Goal: Task Accomplishment & Management: Use online tool/utility

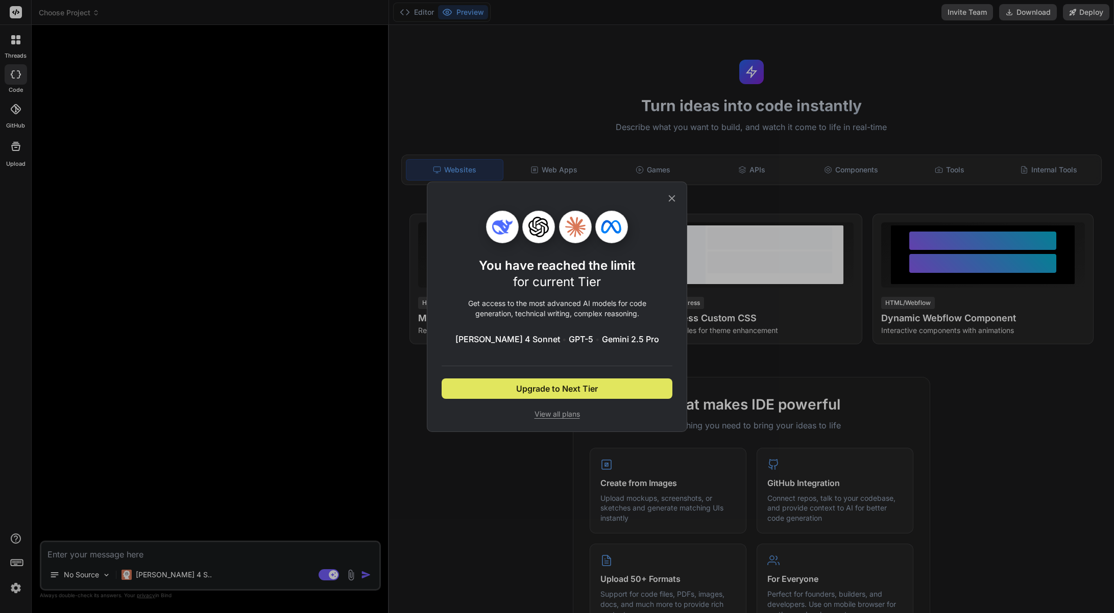
click at [558, 392] on span "Upgrade to Next Tier" at bounding box center [557, 389] width 82 height 12
click at [549, 408] on div "You have reached the limit for current Tier Get access to the most advanced AI …" at bounding box center [556, 315] width 231 height 209
click at [549, 412] on span "View all plans" at bounding box center [556, 414] width 231 height 10
click at [674, 191] on div "You have reached the limit for current Tier Get access to the most advanced AI …" at bounding box center [557, 307] width 260 height 251
click at [671, 197] on icon at bounding box center [671, 198] width 11 height 11
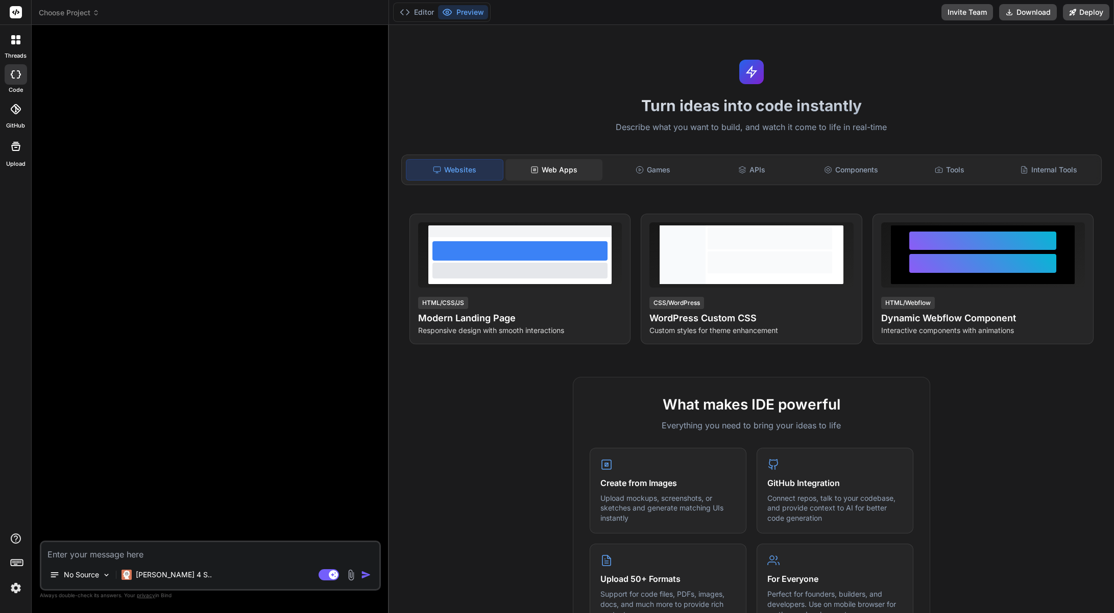
click at [551, 165] on div "Web Apps" at bounding box center [553, 169] width 97 height 21
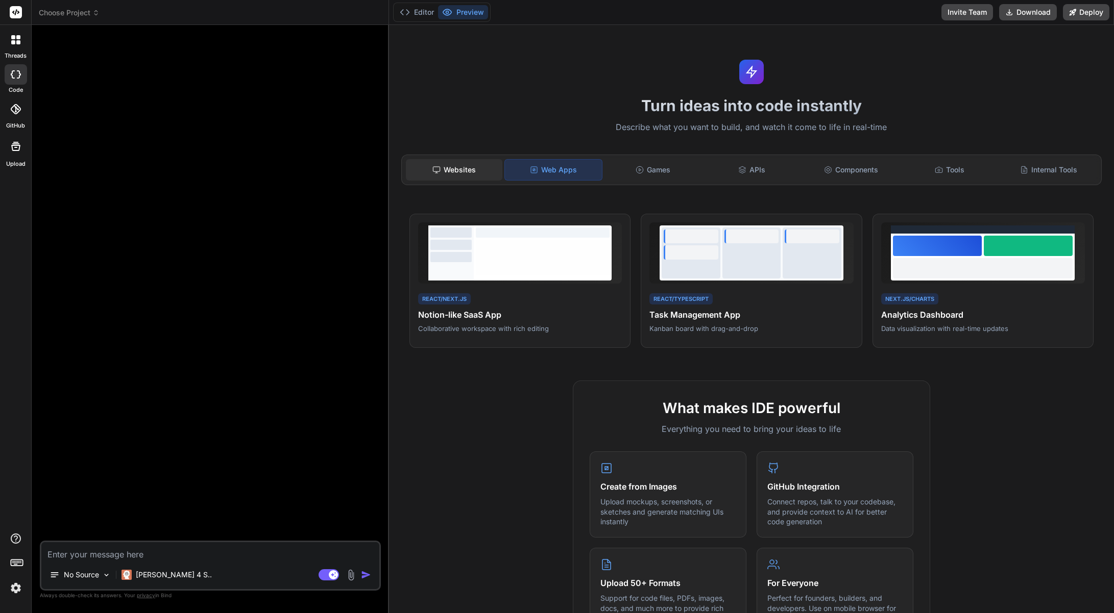
click at [466, 172] on div "Websites" at bounding box center [454, 169] width 97 height 21
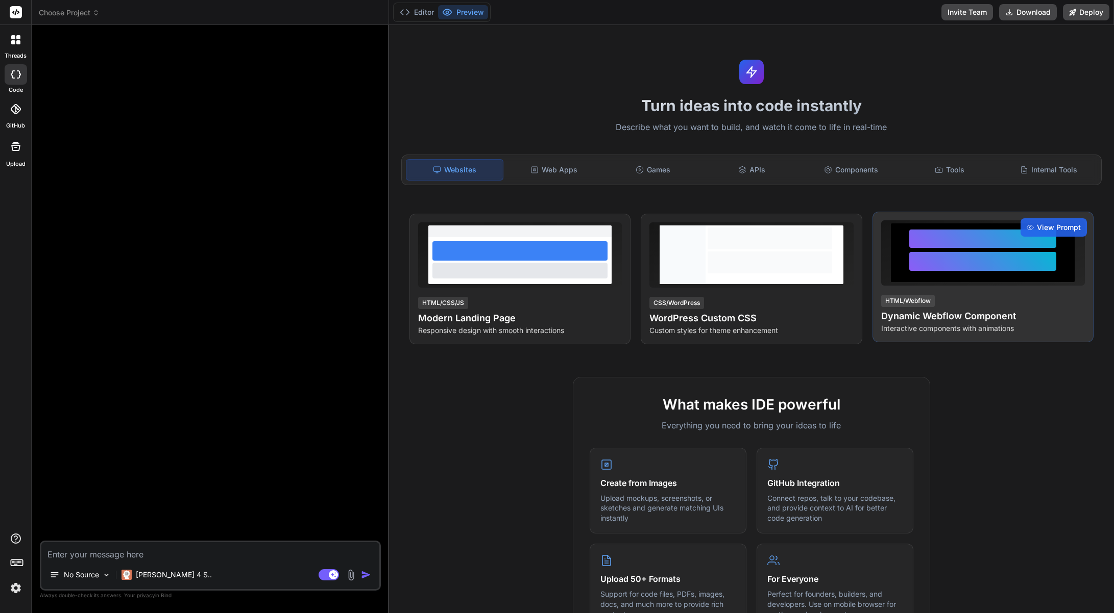
click at [955, 266] on div at bounding box center [982, 261] width 147 height 19
click at [1037, 227] on span "View Prompt" at bounding box center [1059, 228] width 44 height 10
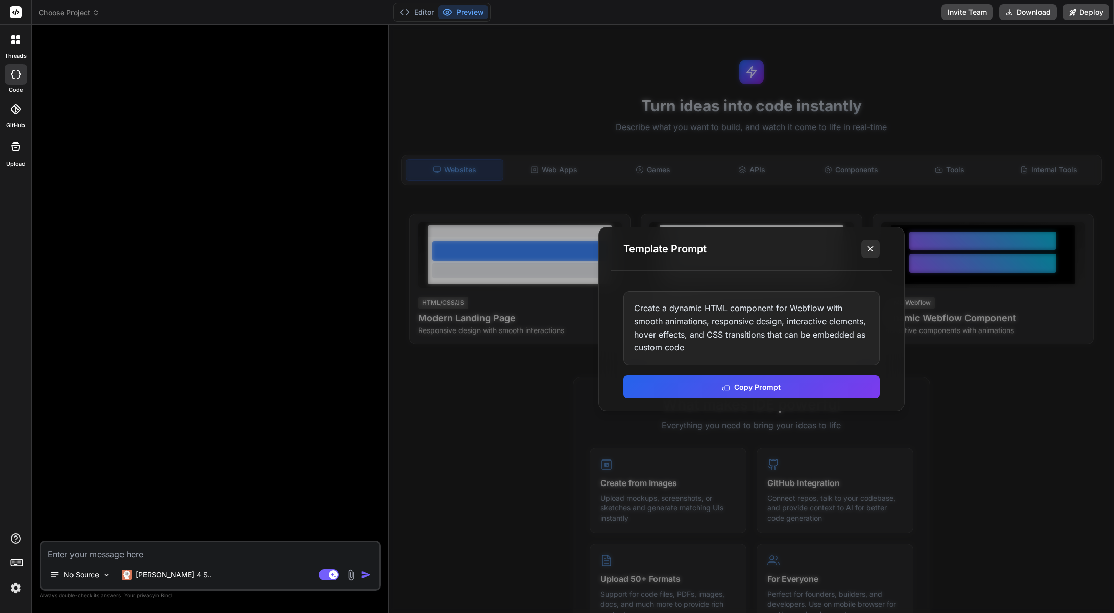
click at [873, 250] on icon at bounding box center [870, 249] width 10 height 10
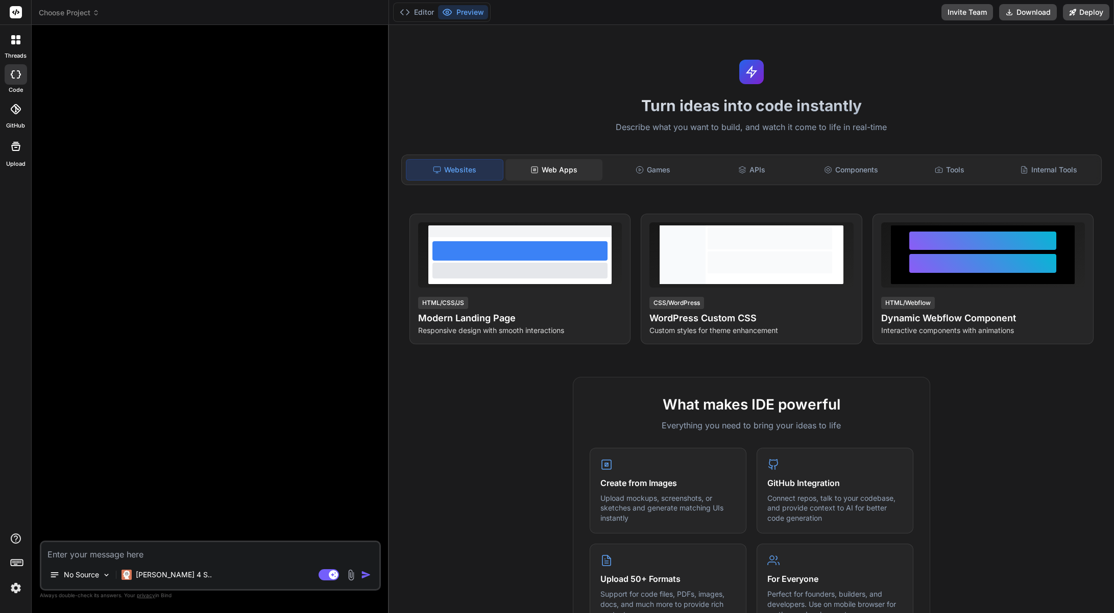
click at [541, 172] on div "Web Apps" at bounding box center [553, 169] width 97 height 21
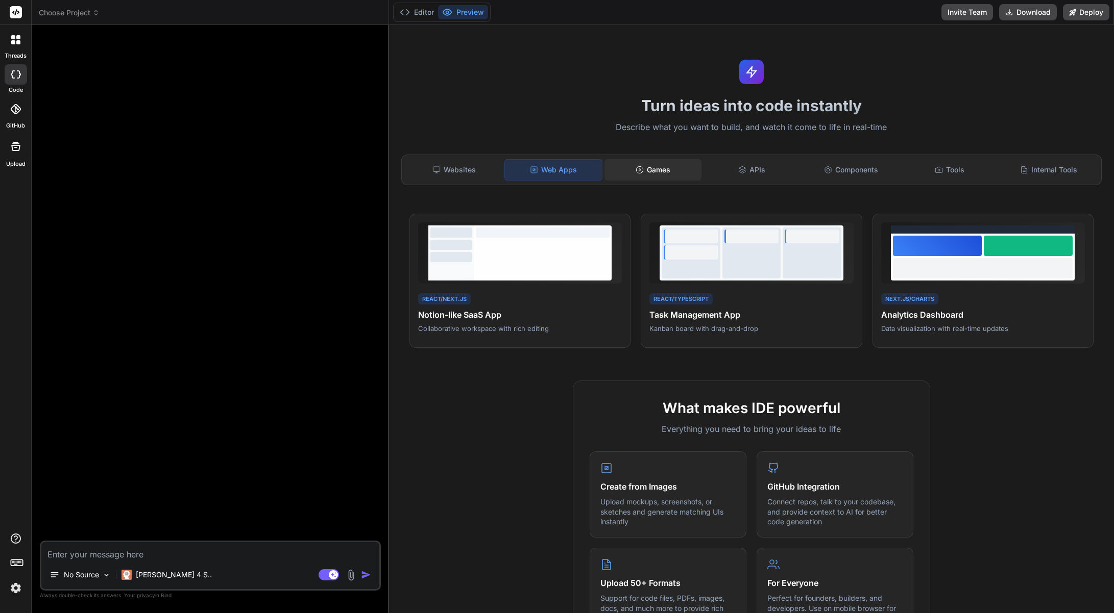
click at [653, 165] on div "Games" at bounding box center [652, 169] width 97 height 21
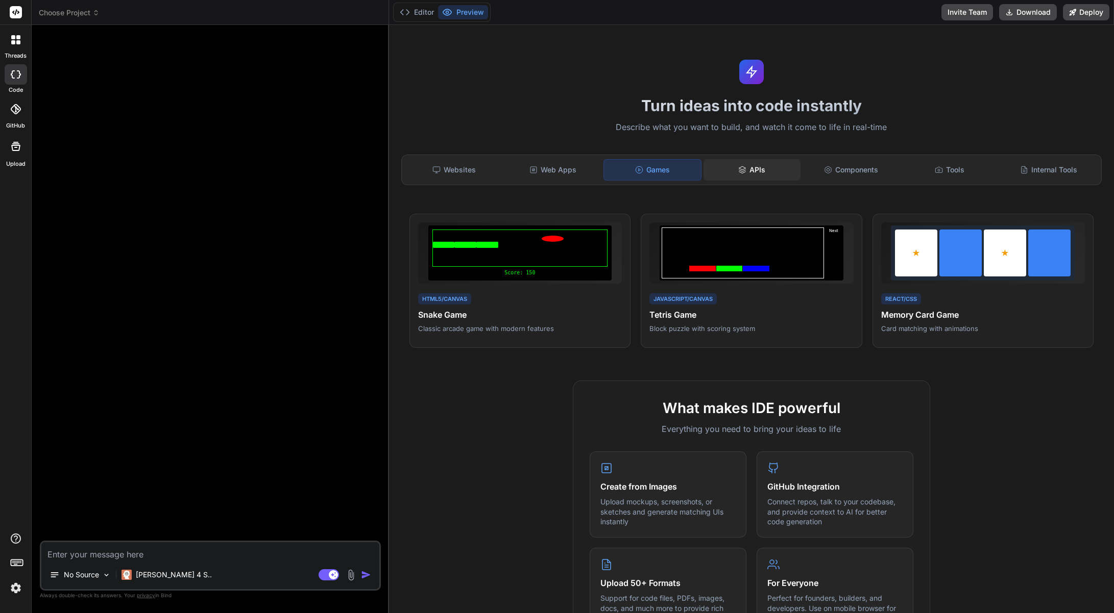
click at [756, 175] on div "APIs" at bounding box center [751, 169] width 97 height 21
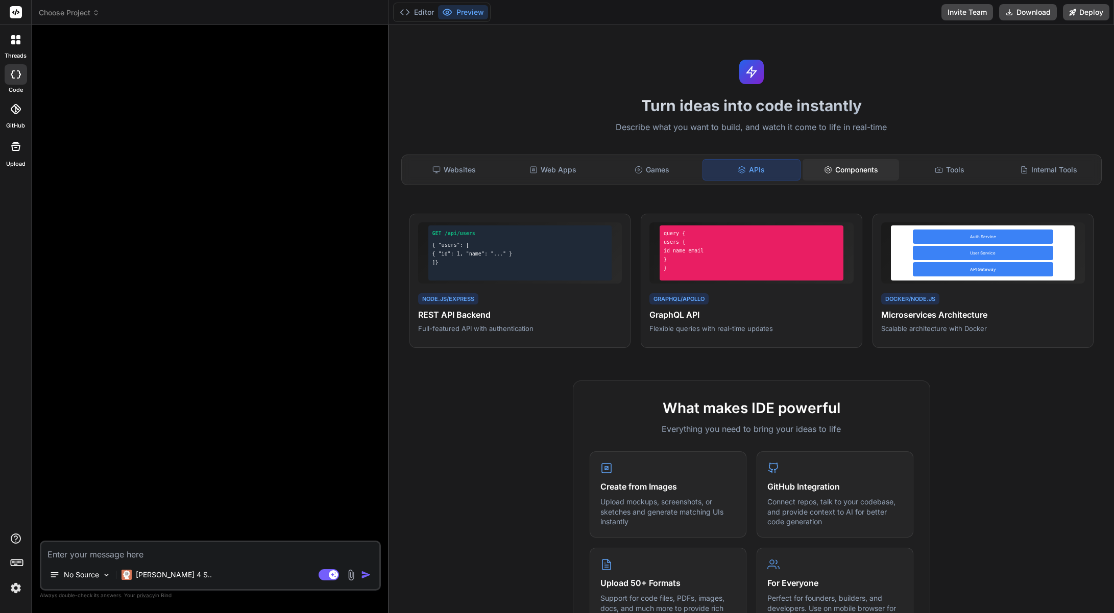
click at [855, 168] on div "Components" at bounding box center [850, 169] width 97 height 21
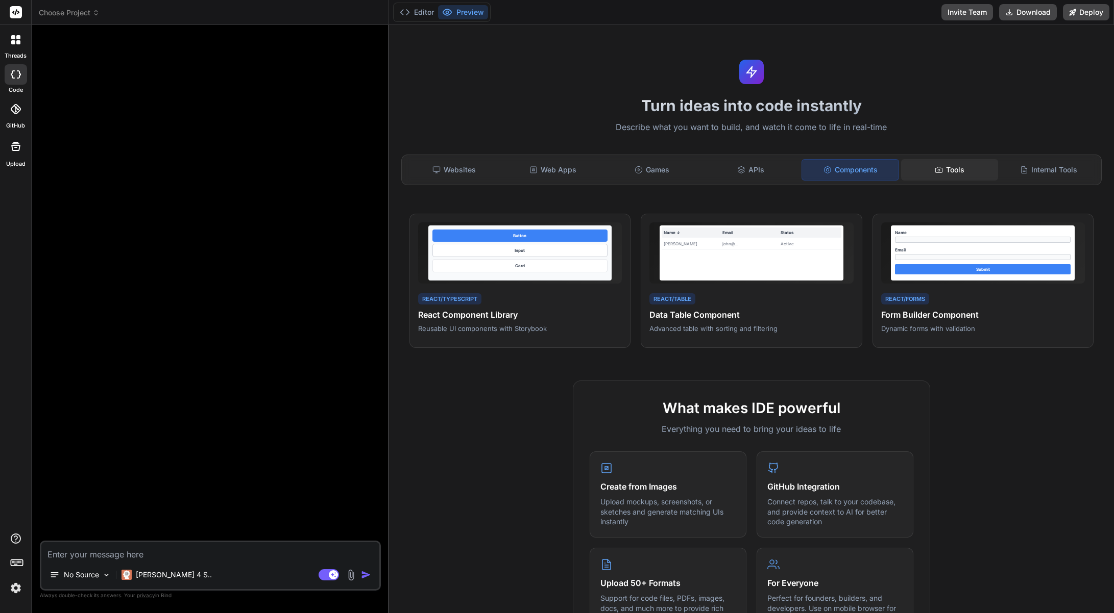
click at [939, 162] on div "Tools" at bounding box center [949, 169] width 97 height 21
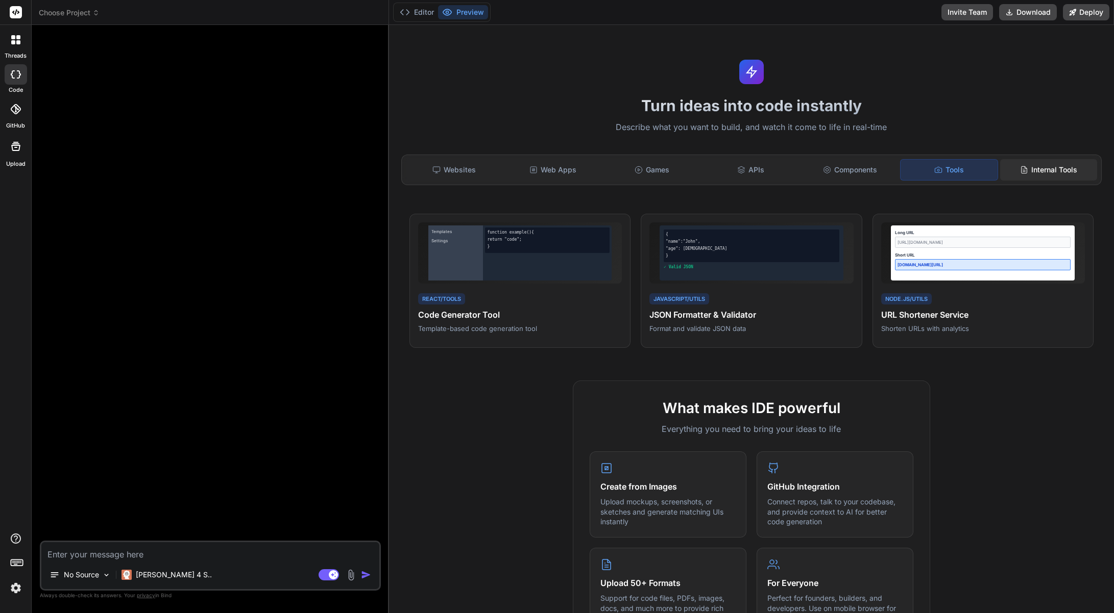
click at [1021, 170] on div "Internal Tools" at bounding box center [1048, 169] width 97 height 21
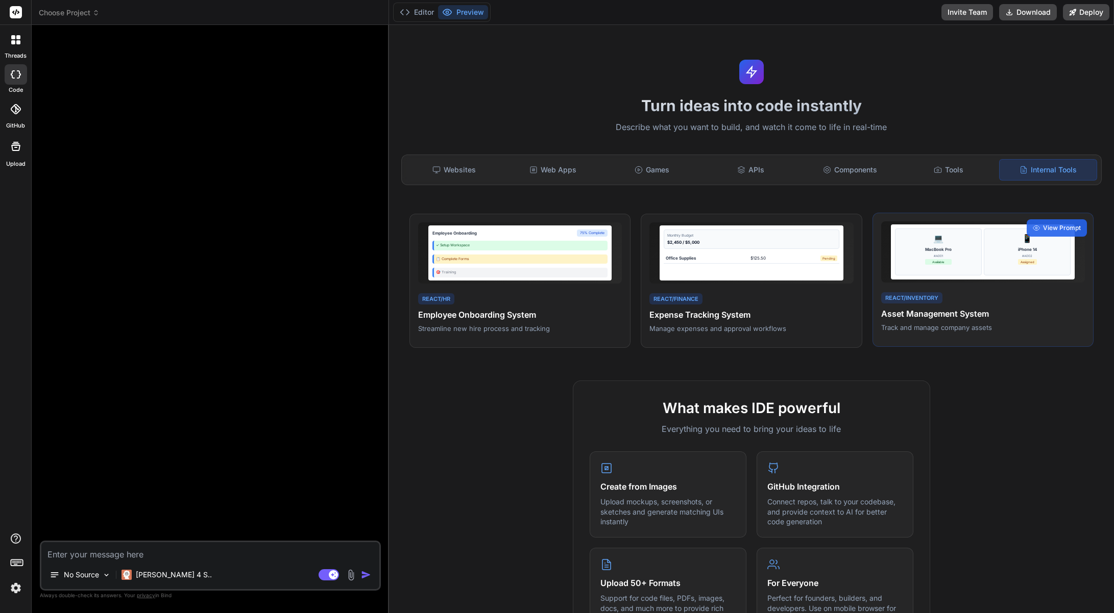
drag, startPoint x: 770, startPoint y: 271, endPoint x: 876, endPoint y: 274, distance: 106.2
drag, startPoint x: 876, startPoint y: 274, endPoint x: 519, endPoint y: 385, distance: 374.5
click at [931, 174] on div "Tools" at bounding box center [948, 169] width 97 height 21
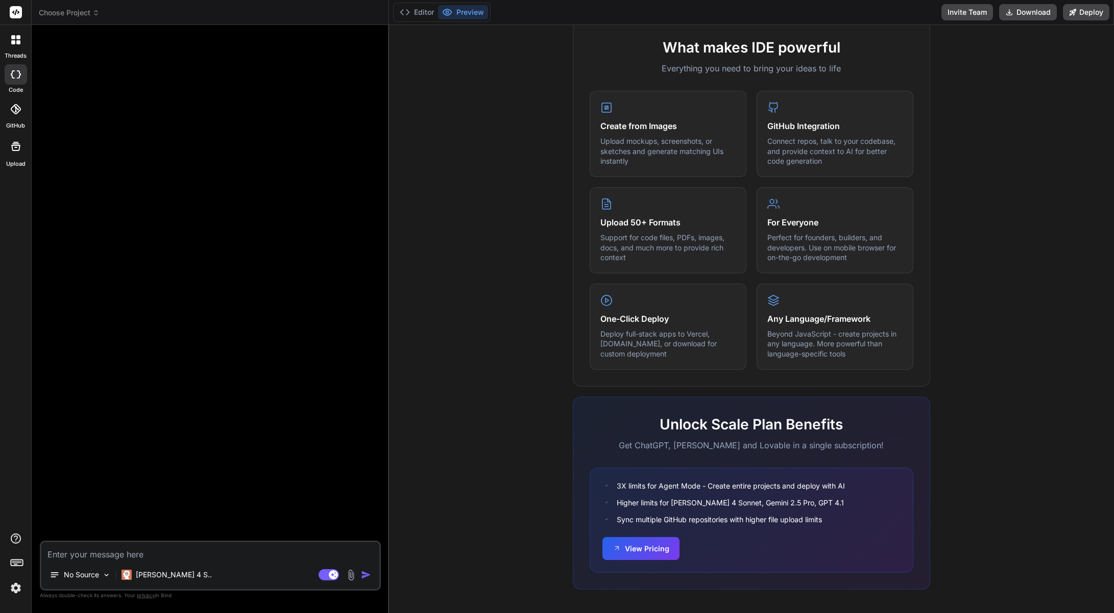
scroll to position [364, 0]
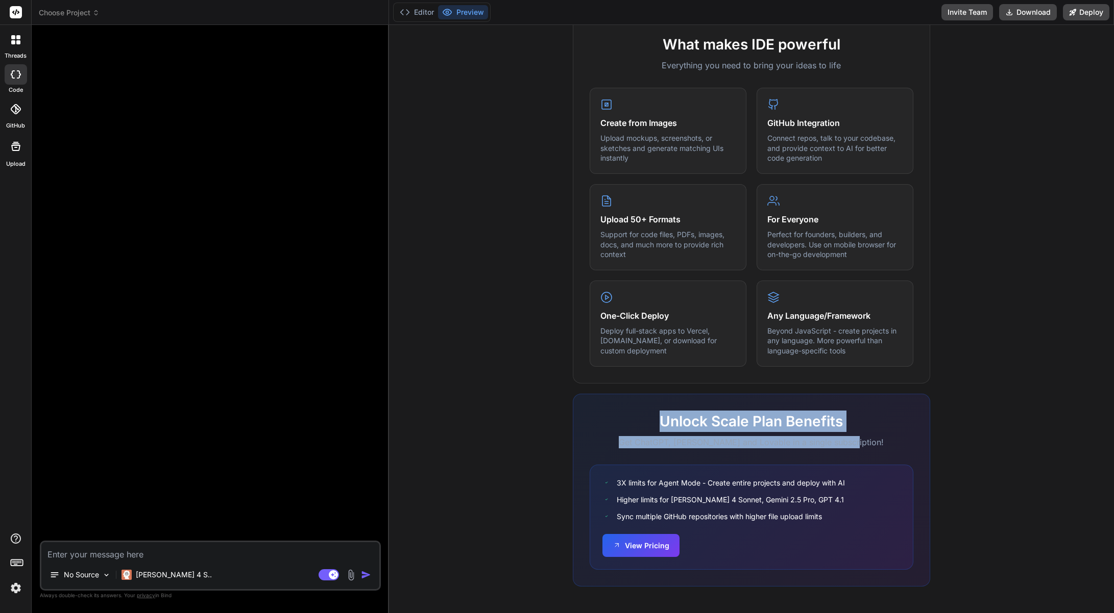
drag, startPoint x: 640, startPoint y: 418, endPoint x: 892, endPoint y: 442, distance: 252.2
click at [892, 442] on div "Unlock Scale Plan Benefits Get ChatGPT, [PERSON_NAME] and Lovable in a single s…" at bounding box center [751, 430] width 324 height 38
click at [892, 442] on p "Get ChatGPT, [PERSON_NAME] and Lovable in a single subscription!" at bounding box center [751, 442] width 324 height 12
drag, startPoint x: 778, startPoint y: 433, endPoint x: 645, endPoint y: 414, distance: 134.6
click at [645, 414] on div "Unlock Scale Plan Benefits Get ChatGPT, [PERSON_NAME] and Lovable in a single s…" at bounding box center [751, 430] width 324 height 38
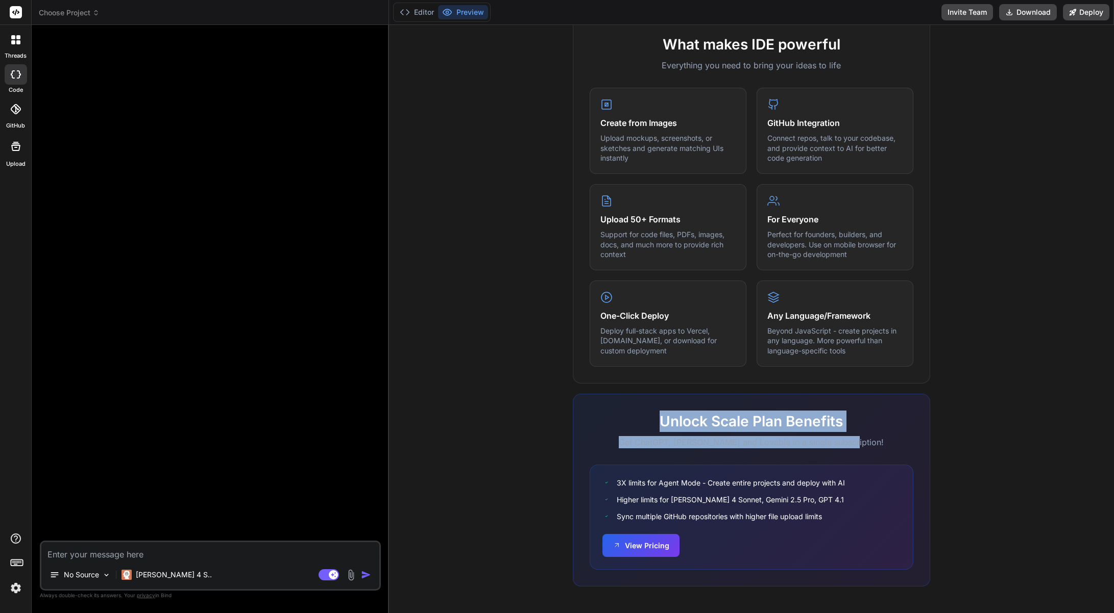
click at [644, 413] on h2 "Unlock Scale Plan Benefits" at bounding box center [751, 421] width 324 height 21
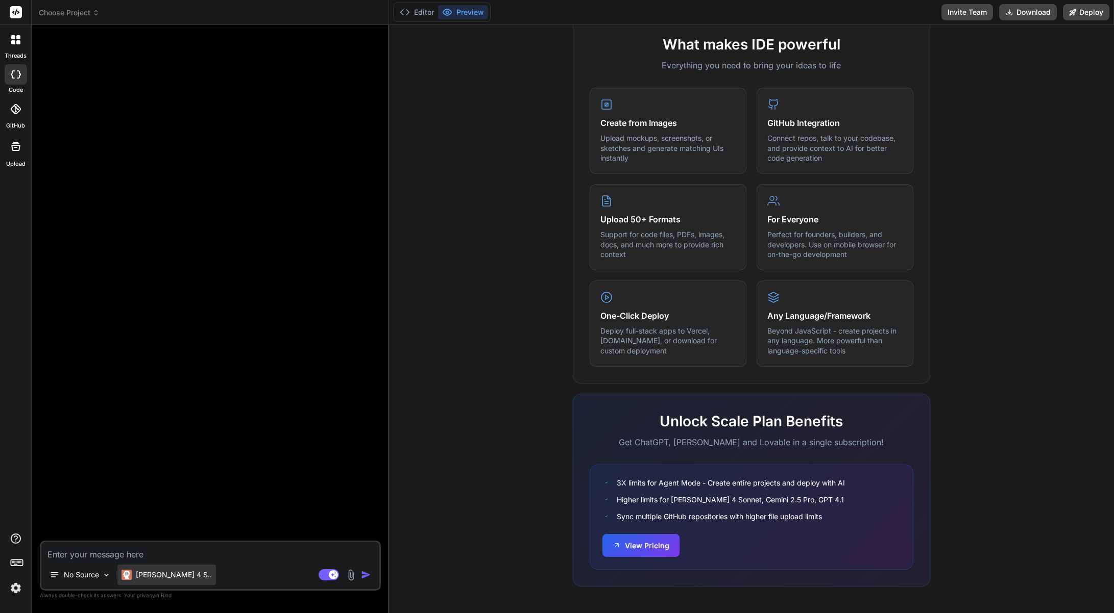
click at [152, 575] on p "[PERSON_NAME] 4 S.." at bounding box center [174, 575] width 76 height 10
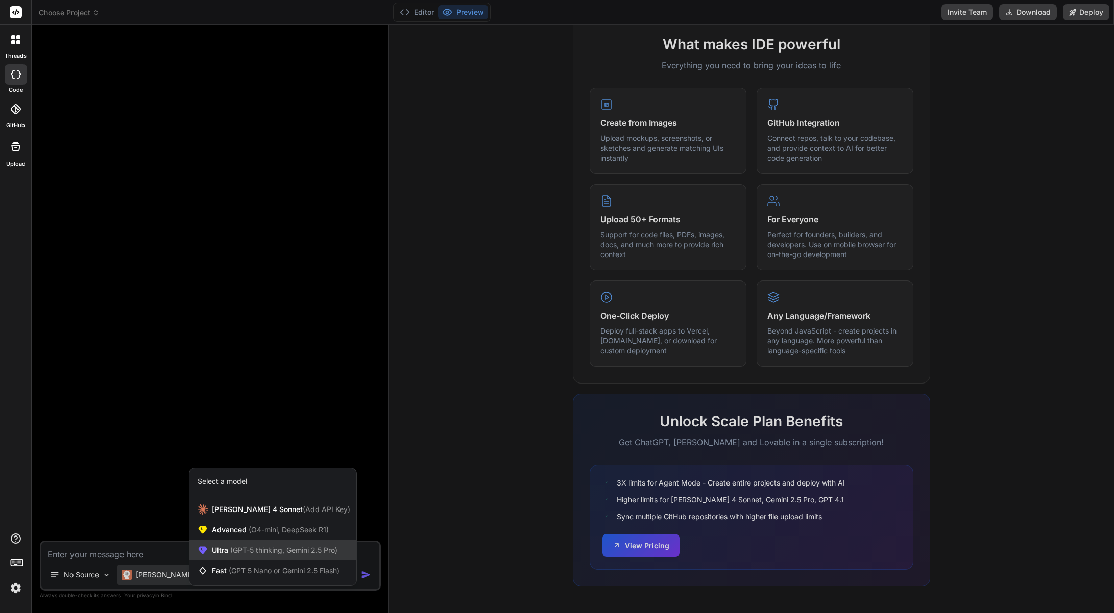
click at [233, 550] on span "(GPT-5 thinking, Gemini 2.5 Pro)" at bounding box center [282, 550] width 109 height 9
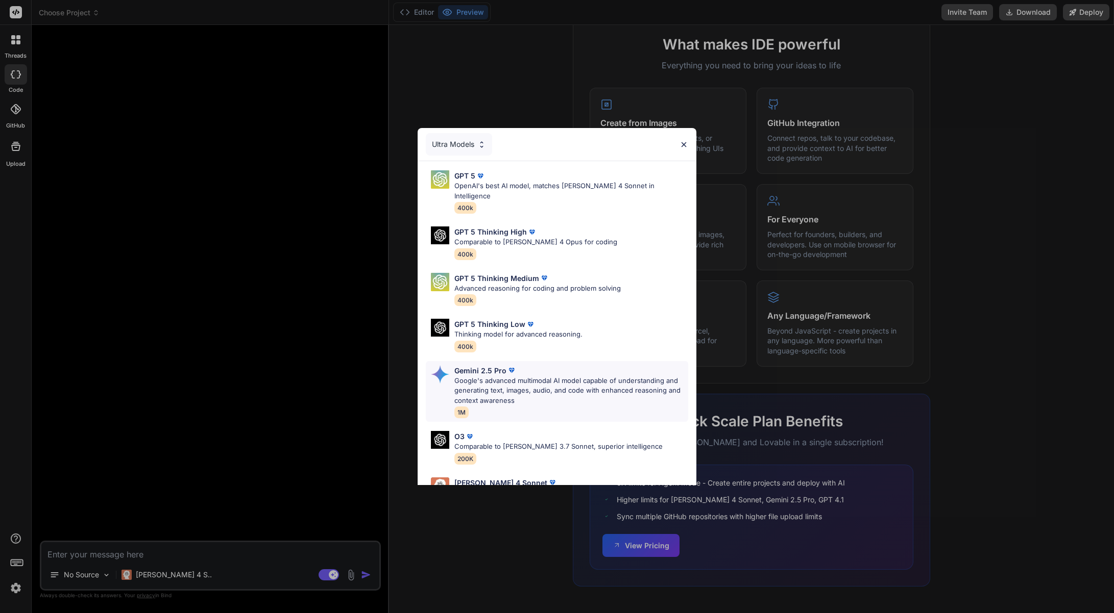
click at [504, 376] on p "Google's advanced multimodal AI model capable of understanding and generating t…" at bounding box center [571, 391] width 234 height 30
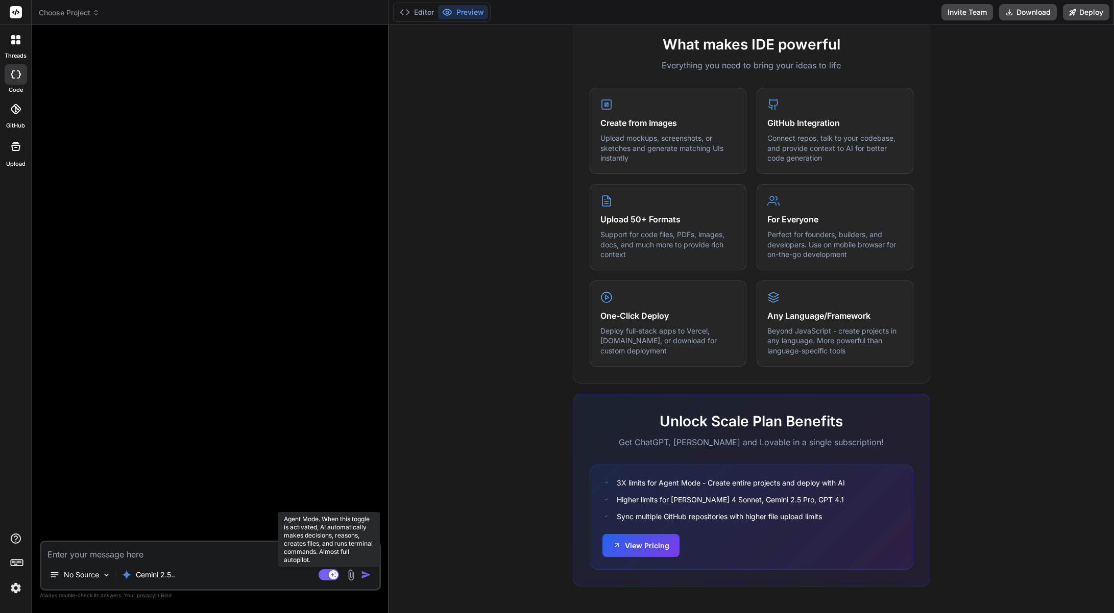
click at [324, 577] on rect at bounding box center [328, 575] width 20 height 11
click at [329, 571] on rect at bounding box center [328, 575] width 20 height 11
click at [113, 554] on textarea at bounding box center [210, 551] width 338 height 18
click at [73, 12] on span "Choose Project" at bounding box center [69, 13] width 61 height 10
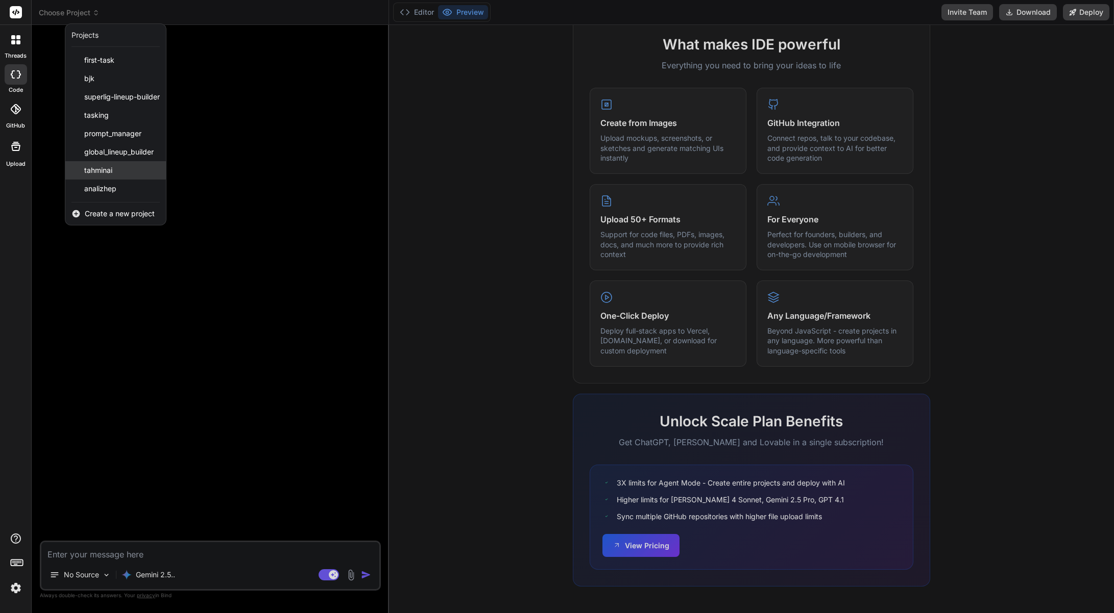
click at [123, 174] on div "tahminai" at bounding box center [115, 170] width 101 height 18
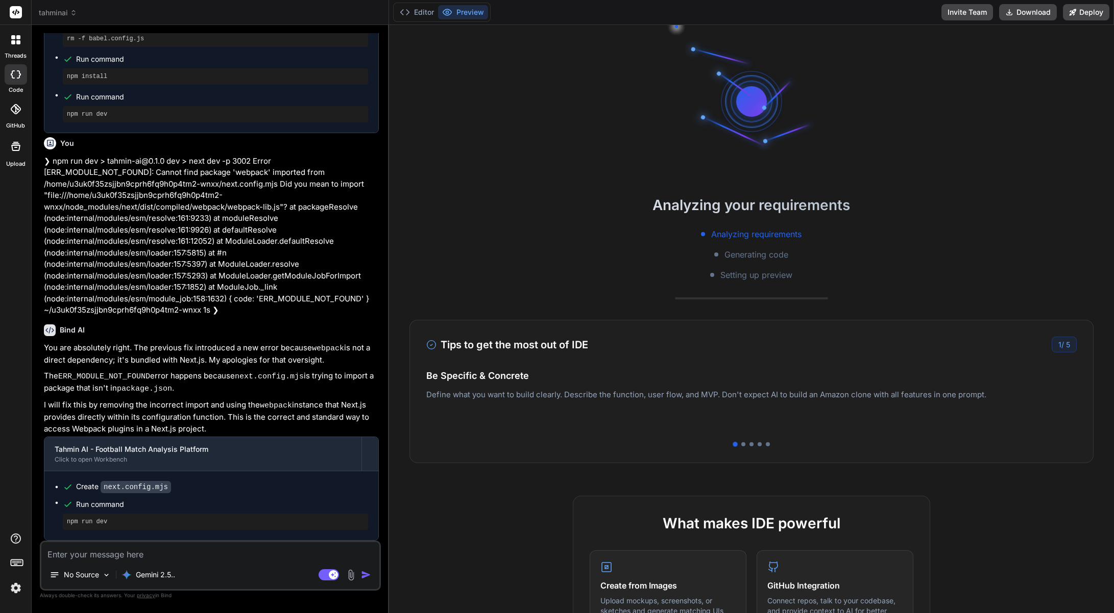
scroll to position [1397, 0]
click at [54, 15] on span "tahminai" at bounding box center [58, 13] width 38 height 10
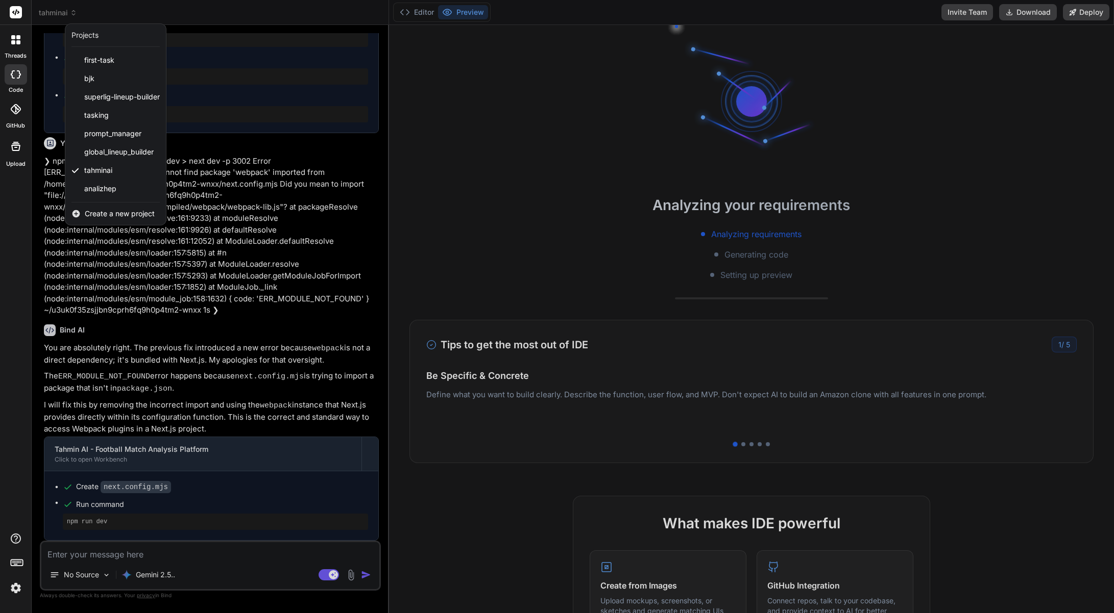
drag, startPoint x: 241, startPoint y: 9, endPoint x: 248, endPoint y: 10, distance: 6.7
click at [242, 8] on div at bounding box center [557, 306] width 1114 height 613
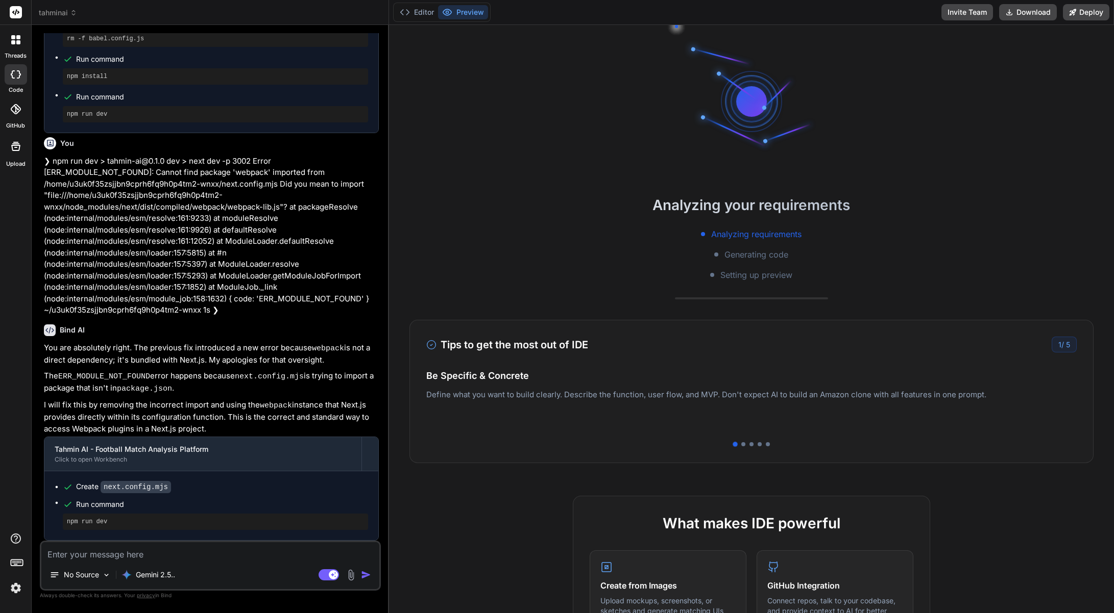
type textarea "x"
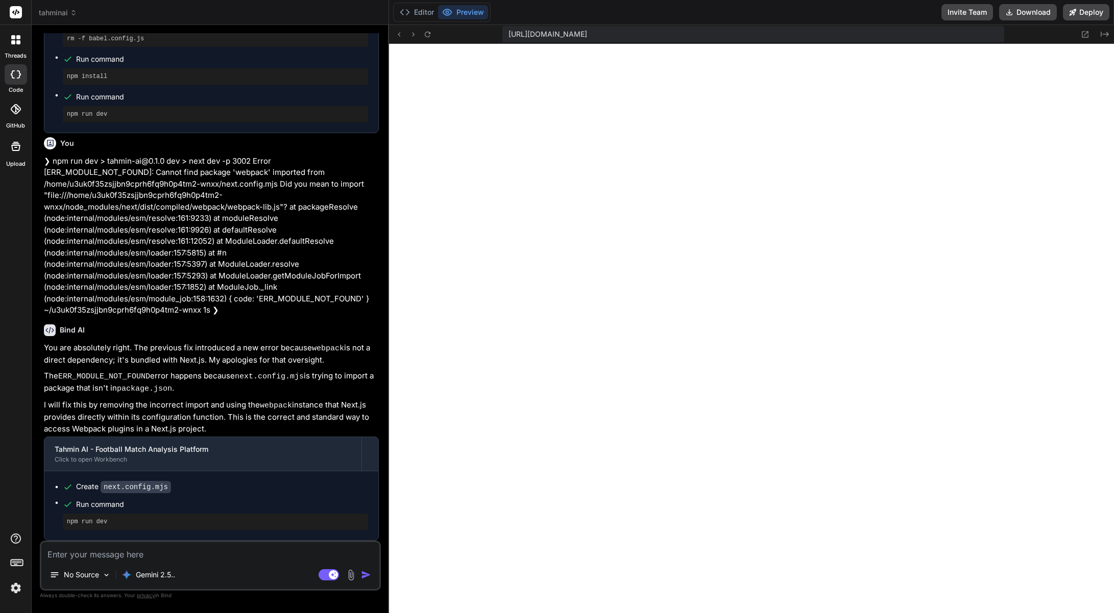
scroll to position [1765, 0]
